Goal: Check status: Check status

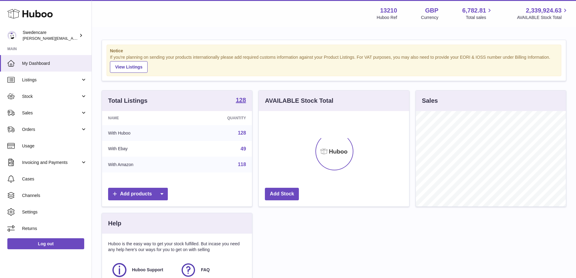
scroll to position [96, 150]
click at [41, 126] on link "Orders" at bounding box center [46, 129] width 92 height 17
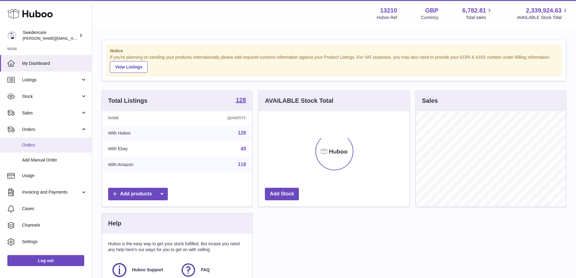
click at [36, 142] on link "Orders" at bounding box center [46, 145] width 92 height 15
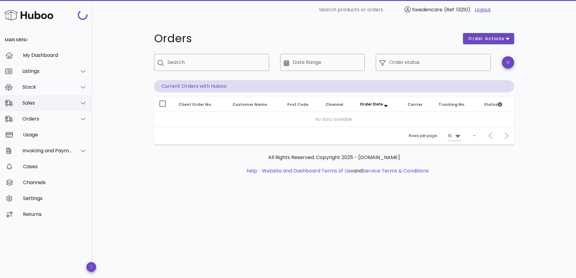
click at [56, 103] on div "Sales" at bounding box center [47, 103] width 50 height 6
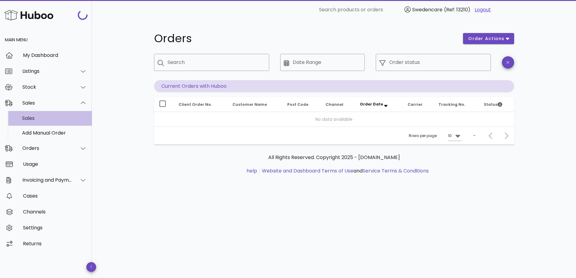
click at [50, 117] on div "Sales" at bounding box center [54, 118] width 65 height 6
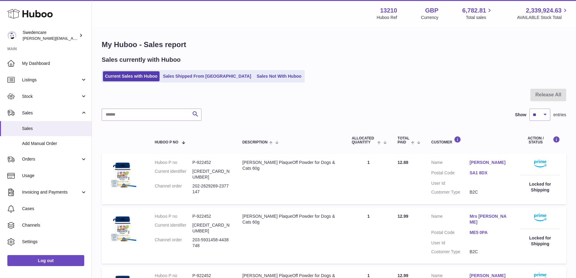
click at [168, 82] on ul "Current Sales with Huboo Sales Shipped From [GEOGRAPHIC_DATA] Sales Not With Hu…" at bounding box center [203, 76] width 203 height 13
click at [170, 79] on link "Sales Shipped From [GEOGRAPHIC_DATA]" at bounding box center [207, 76] width 92 height 10
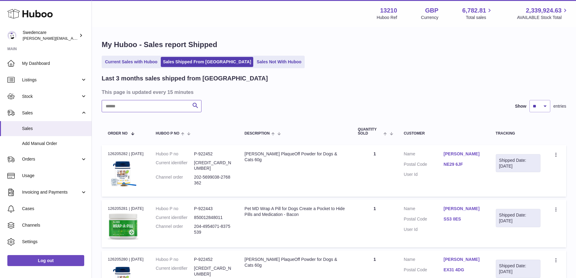
click at [161, 107] on input "text" at bounding box center [152, 106] width 100 height 12
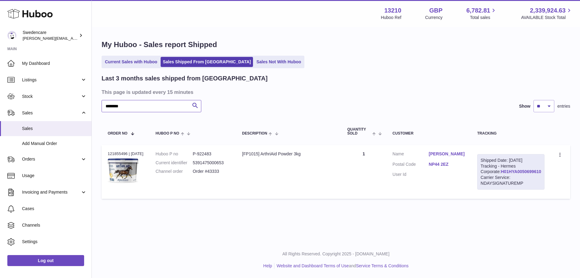
type input "********"
click at [515, 174] on link "H01HYA0050699610" at bounding box center [521, 171] width 40 height 5
